Goal: Information Seeking & Learning: Learn about a topic

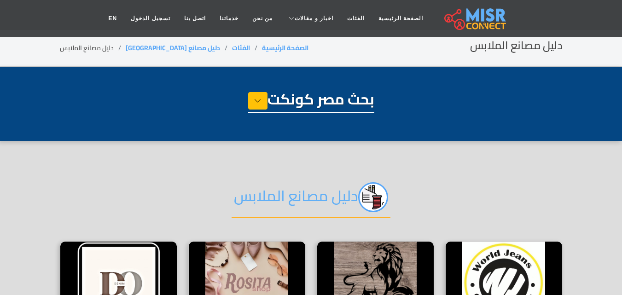
scroll to position [184, 0]
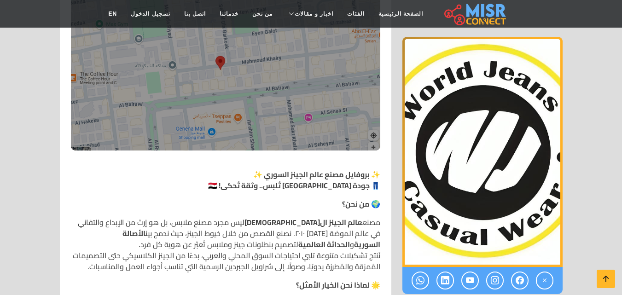
scroll to position [368, 0]
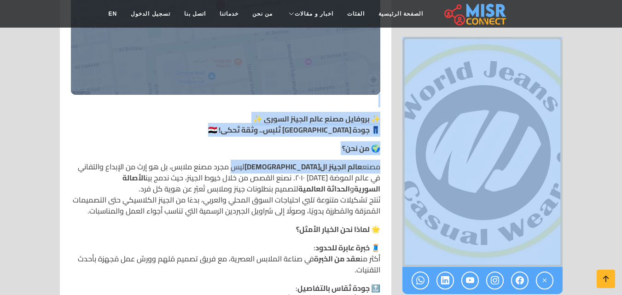
drag, startPoint x: 295, startPoint y: 159, endPoint x: 408, endPoint y: 181, distance: 115.9
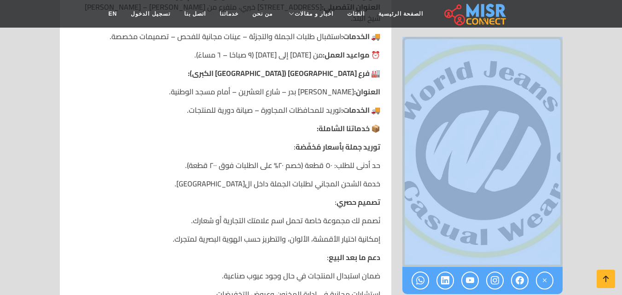
scroll to position [921, 0]
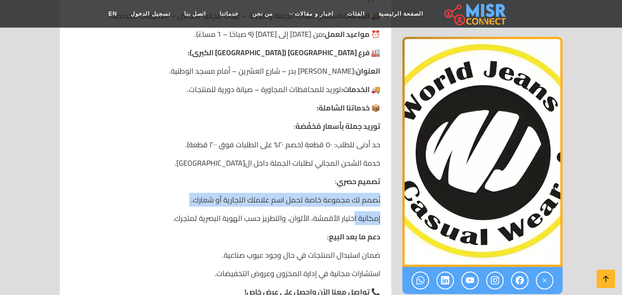
drag, startPoint x: 290, startPoint y: 154, endPoint x: 352, endPoint y: 187, distance: 70.7
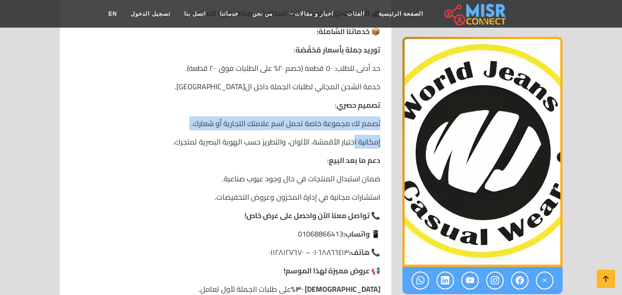
scroll to position [1013, 0]
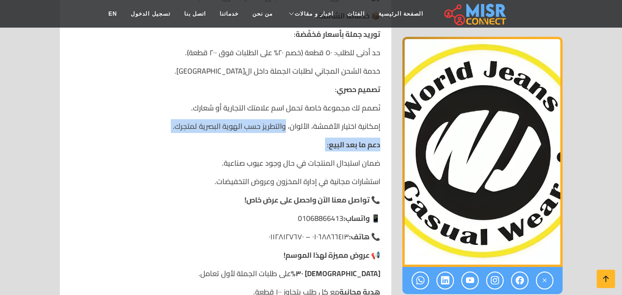
drag, startPoint x: 285, startPoint y: 101, endPoint x: 389, endPoint y: 129, distance: 107.7
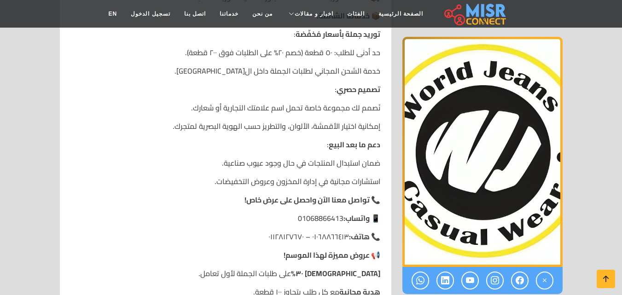
click at [349, 157] on p "ضمان استبدال المنتجات في حال وجود عيوب صناعية." at bounding box center [225, 162] width 309 height 11
drag, startPoint x: 317, startPoint y: 140, endPoint x: 383, endPoint y: 144, distance: 65.9
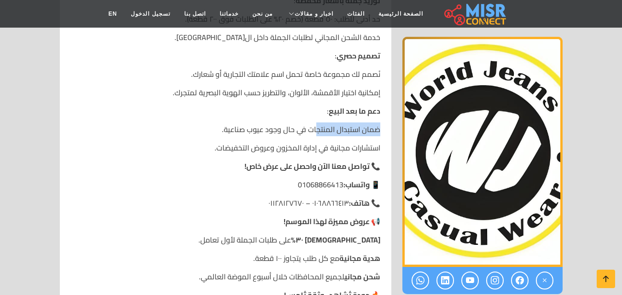
scroll to position [1105, 0]
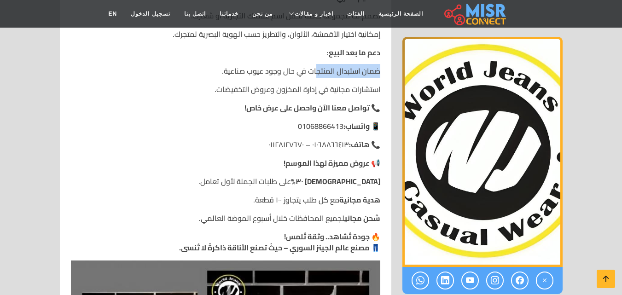
drag, startPoint x: 258, startPoint y: 161, endPoint x: 382, endPoint y: 206, distance: 131.8
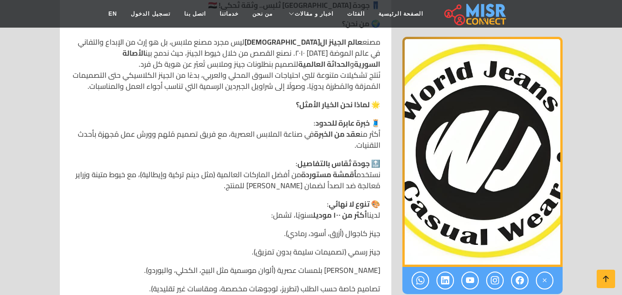
scroll to position [645, 0]
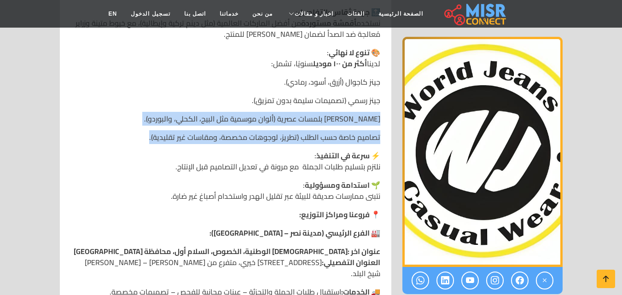
drag, startPoint x: 225, startPoint y: 90, endPoint x: 383, endPoint y: 150, distance: 168.6
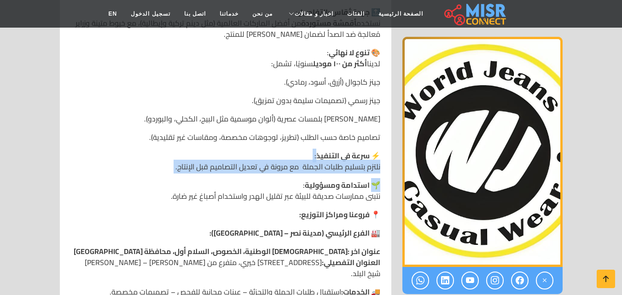
drag, startPoint x: 291, startPoint y: 146, endPoint x: 371, endPoint y: 175, distance: 84.5
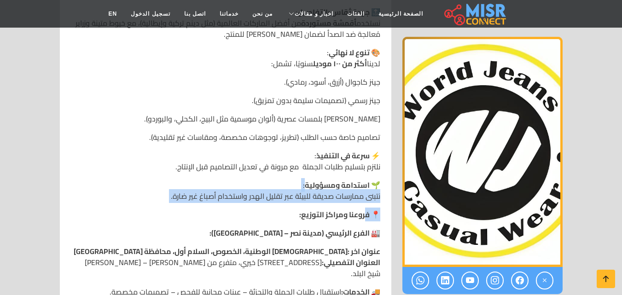
drag, startPoint x: 287, startPoint y: 176, endPoint x: 368, endPoint y: 199, distance: 83.8
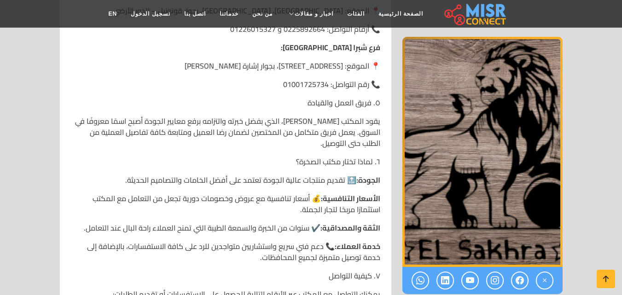
scroll to position [1519, 0]
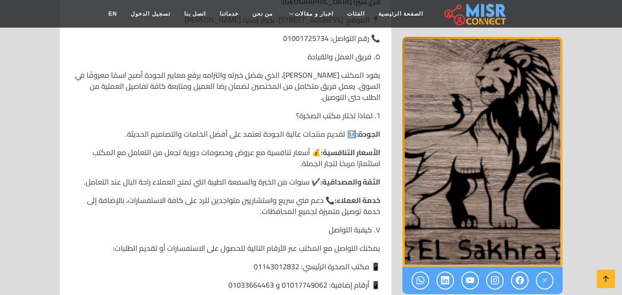
drag, startPoint x: 130, startPoint y: 120, endPoint x: 343, endPoint y: 139, distance: 213.5
drag, startPoint x: 267, startPoint y: 153, endPoint x: 374, endPoint y: 176, distance: 109.8
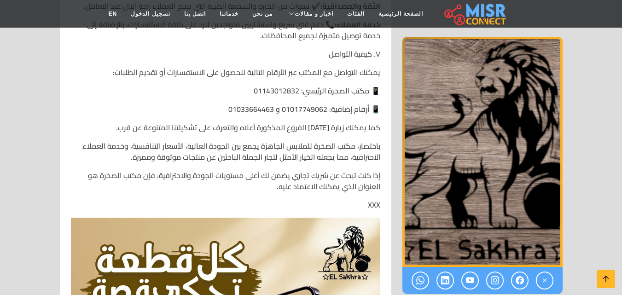
scroll to position [1704, 0]
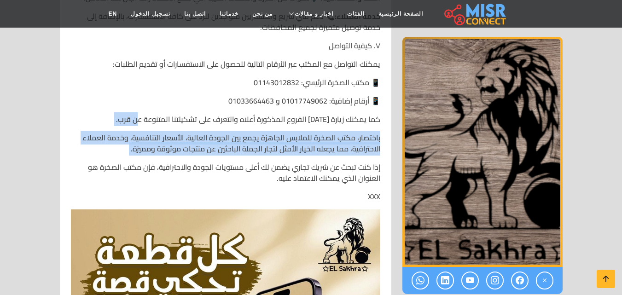
drag, startPoint x: 140, startPoint y: 100, endPoint x: 384, endPoint y: 159, distance: 251.2
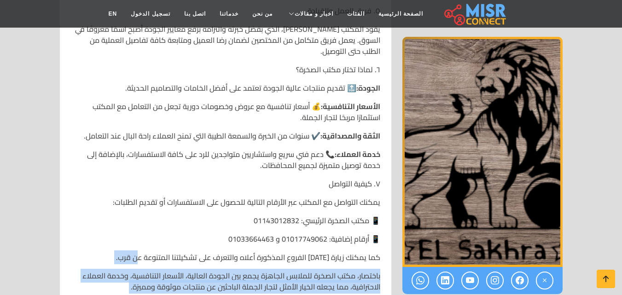
scroll to position [1519, 0]
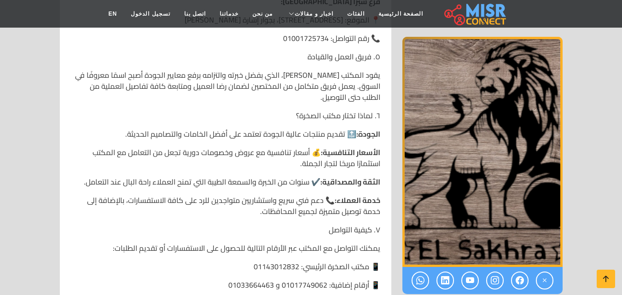
drag, startPoint x: 125, startPoint y: 122, endPoint x: 318, endPoint y: 157, distance: 195.7
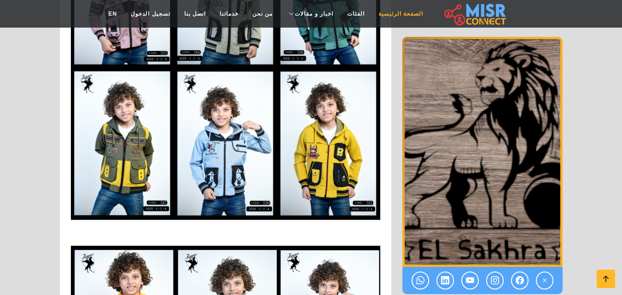
scroll to position [2717, 0]
